Goal: Information Seeking & Learning: Learn about a topic

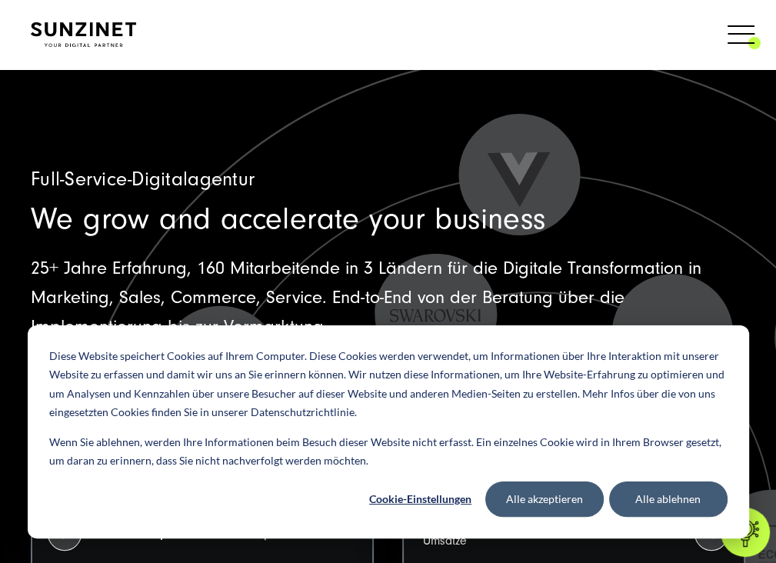
click at [66, 334] on span "Karriere" at bounding box center [40, 341] width 51 height 15
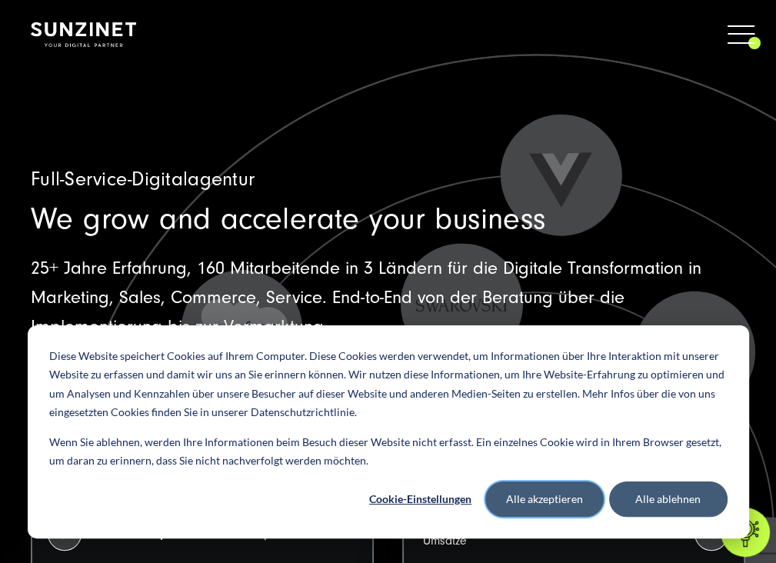
click at [553, 491] on button "Alle akzeptieren" at bounding box center [544, 498] width 118 height 35
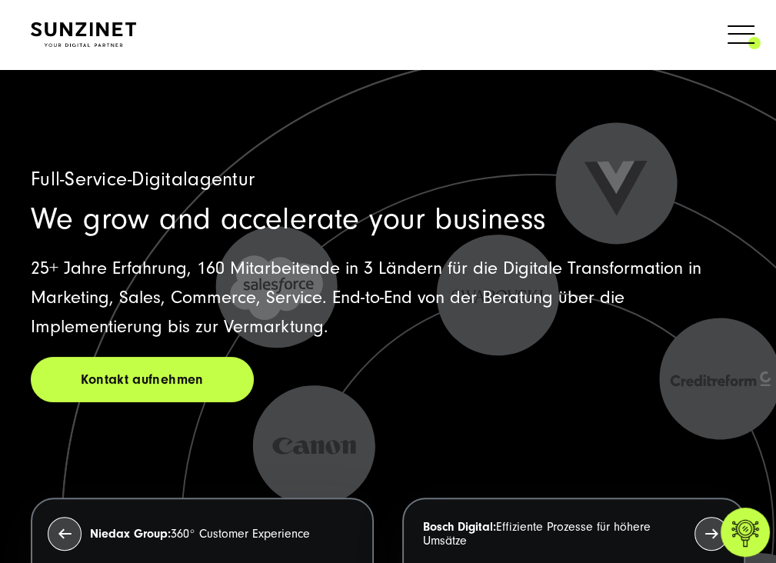
click at [66, 334] on span "Karriere" at bounding box center [40, 341] width 51 height 15
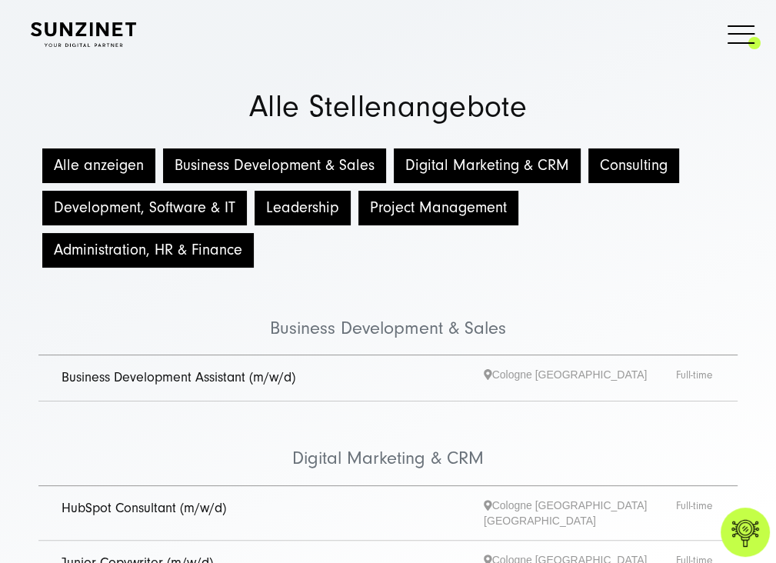
click at [226, 385] on link "Business Development Assistant (m/w/d)" at bounding box center [178, 377] width 234 height 16
